Goal: Navigation & Orientation: Find specific page/section

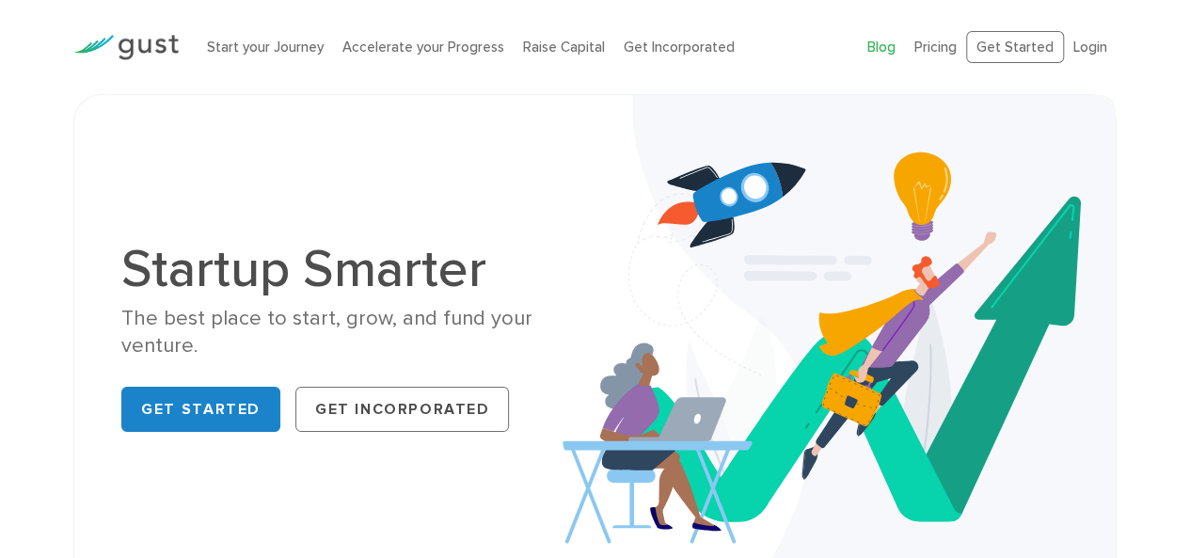
click at [888, 39] on link "Blog" at bounding box center [881, 47] width 28 height 17
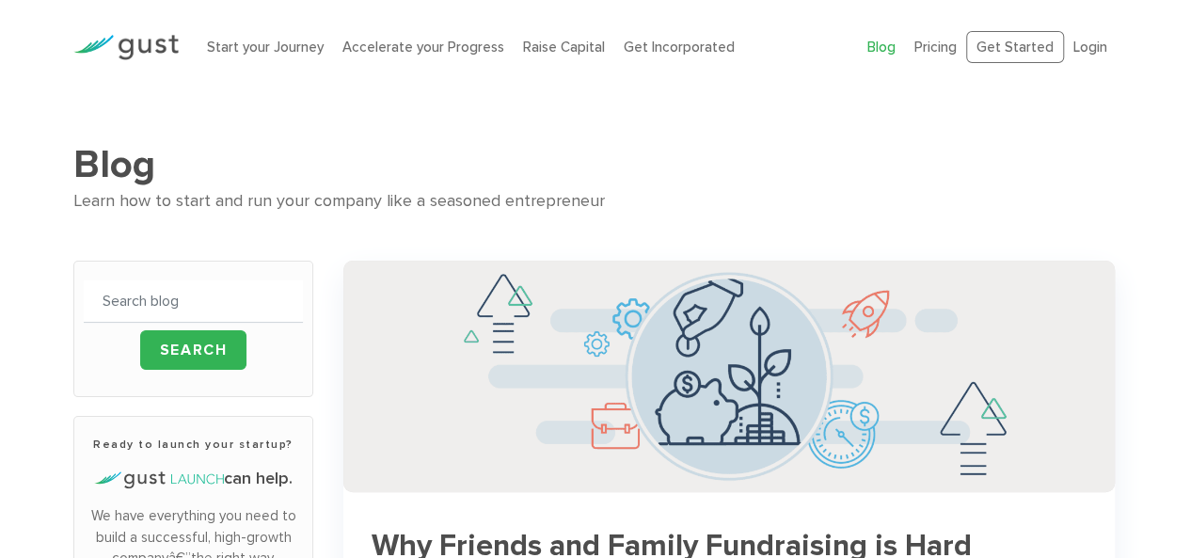
click at [1081, 55] on li "Login" at bounding box center [1091, 48] width 34 height 22
click at [1095, 44] on link "Login" at bounding box center [1091, 47] width 34 height 17
